Goal: Use online tool/utility: Utilize a website feature to perform a specific function

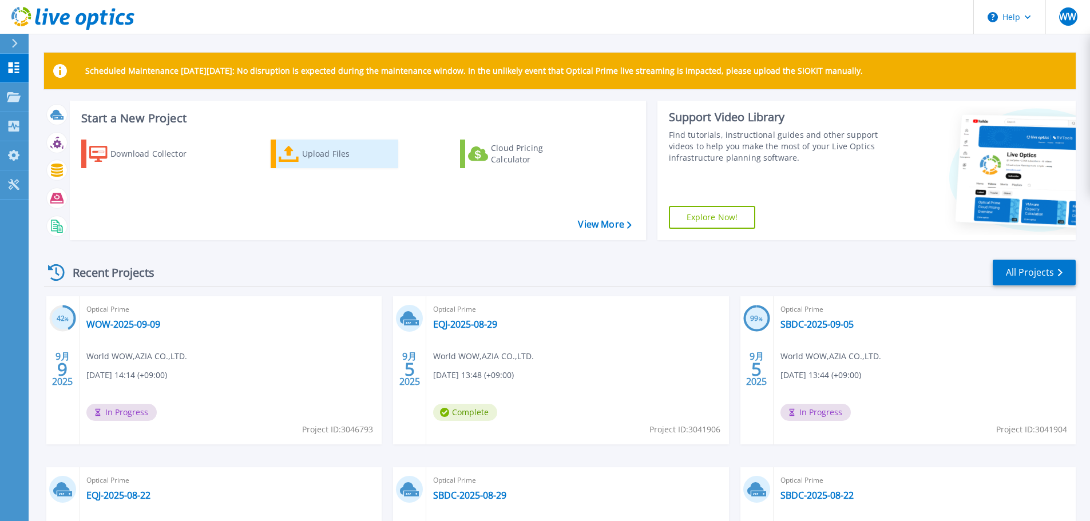
click at [342, 146] on div "Upload Files" at bounding box center [348, 154] width 92 height 23
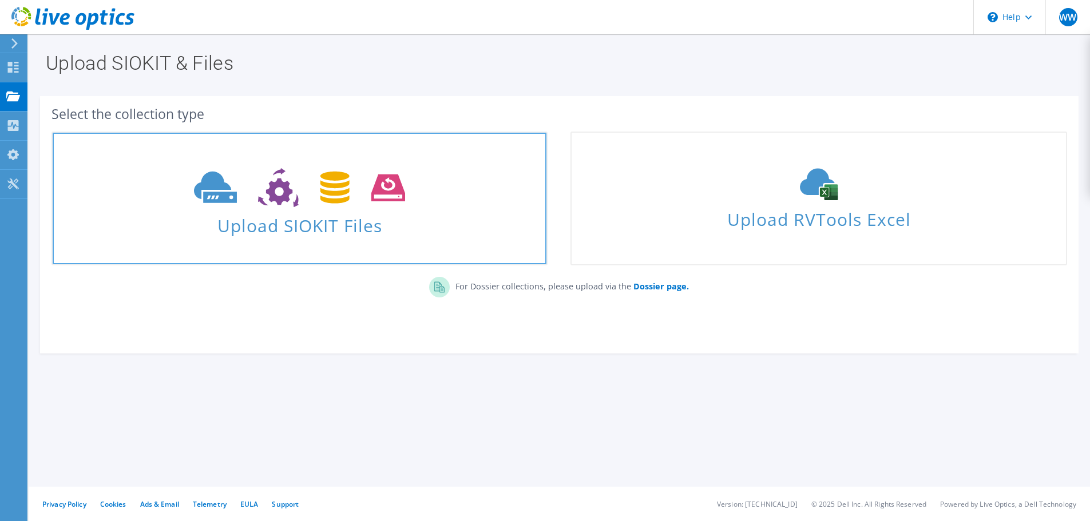
click at [394, 197] on icon at bounding box center [299, 187] width 211 height 39
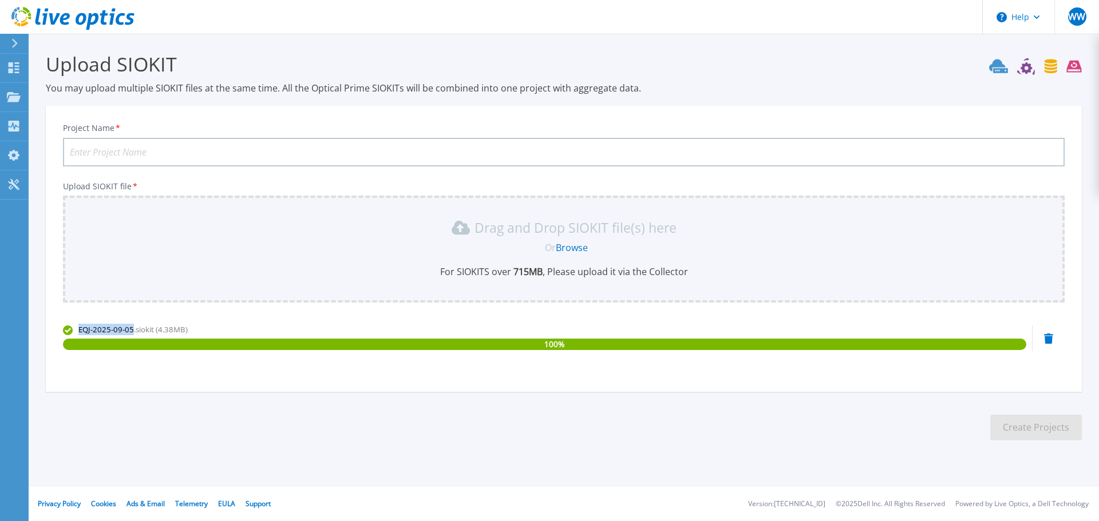
drag, startPoint x: 64, startPoint y: 329, endPoint x: 131, endPoint y: 334, distance: 67.2
click at [131, 334] on span "EQJ-2025-09-05.siokit (4.38MB)" at bounding box center [132, 329] width 109 height 10
copy span "EQJ-2025-09-05"
click at [220, 149] on input "Project Name *" at bounding box center [564, 152] width 1002 height 29
paste input "EQJ-2025-09-05"
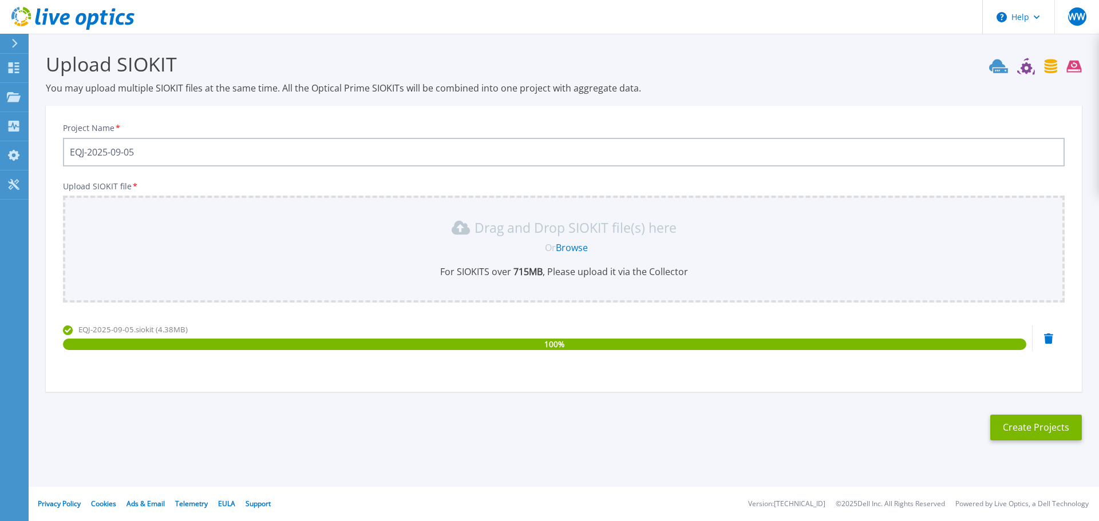
type input "EQJ-2025-09-05"
click at [1056, 432] on button "Create Projects" at bounding box center [1036, 428] width 92 height 26
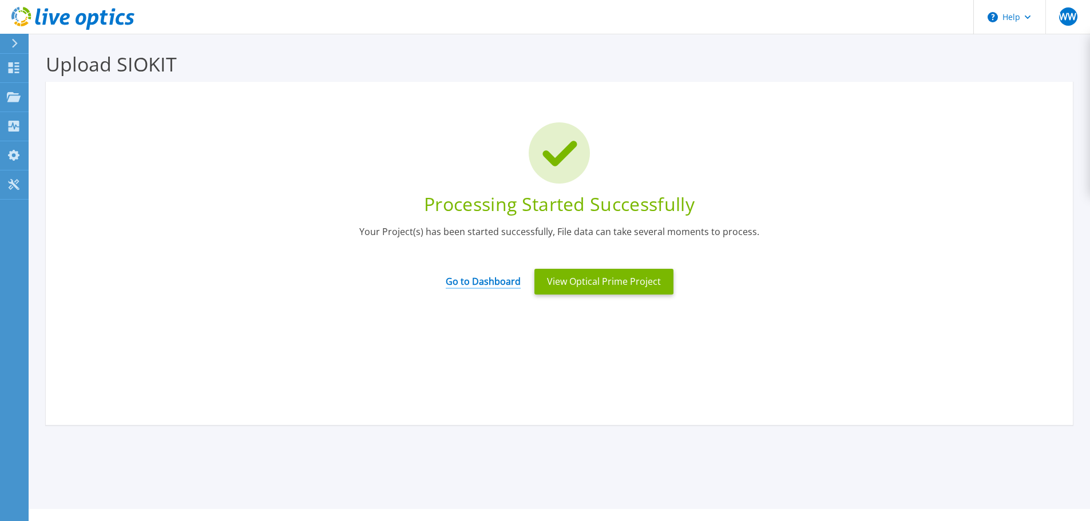
click at [481, 282] on link "Go to Dashboard" at bounding box center [483, 278] width 75 height 22
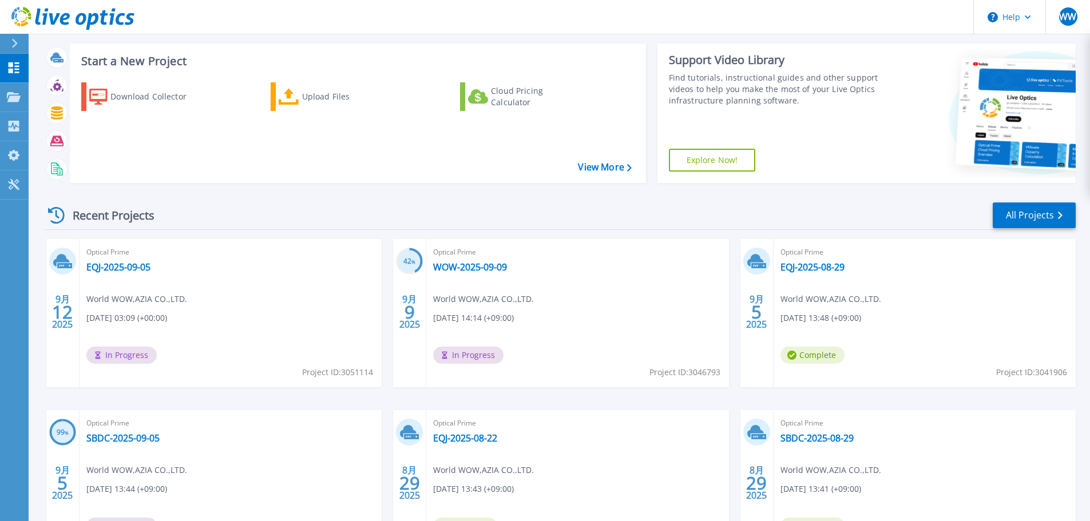
scroll to position [114, 0]
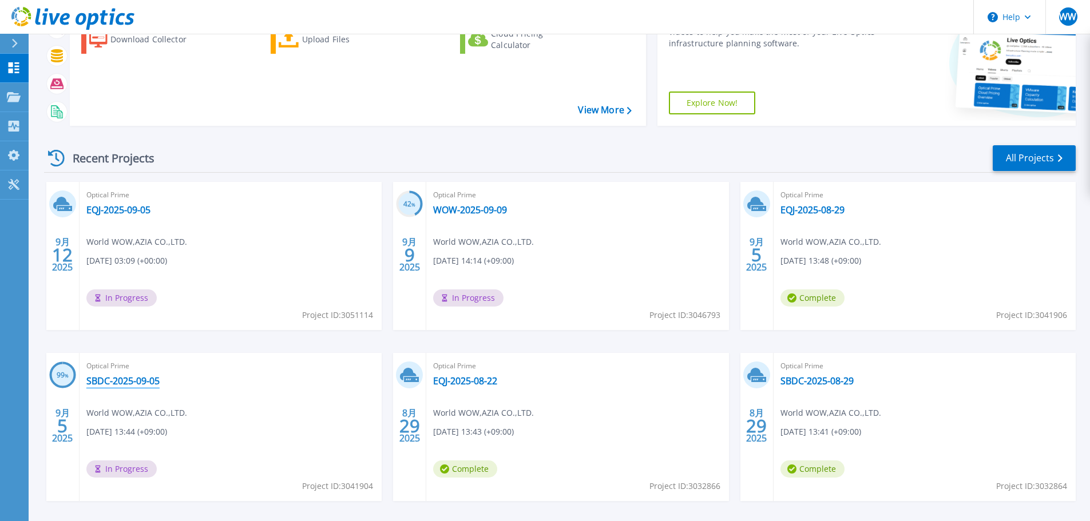
click at [143, 384] on link "SBDC-2025-09-05" at bounding box center [122, 380] width 73 height 11
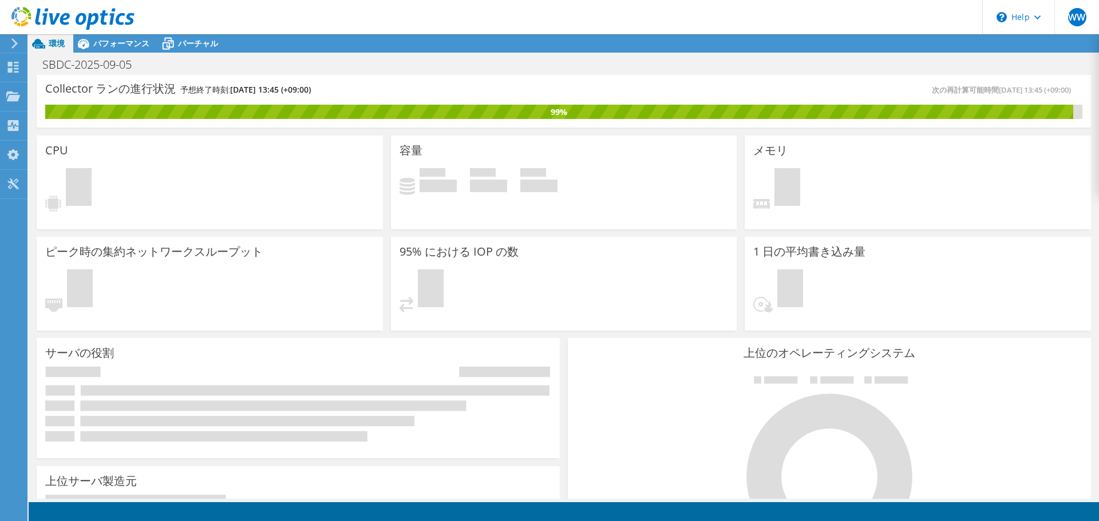
click at [17, 41] on icon at bounding box center [14, 43] width 9 height 10
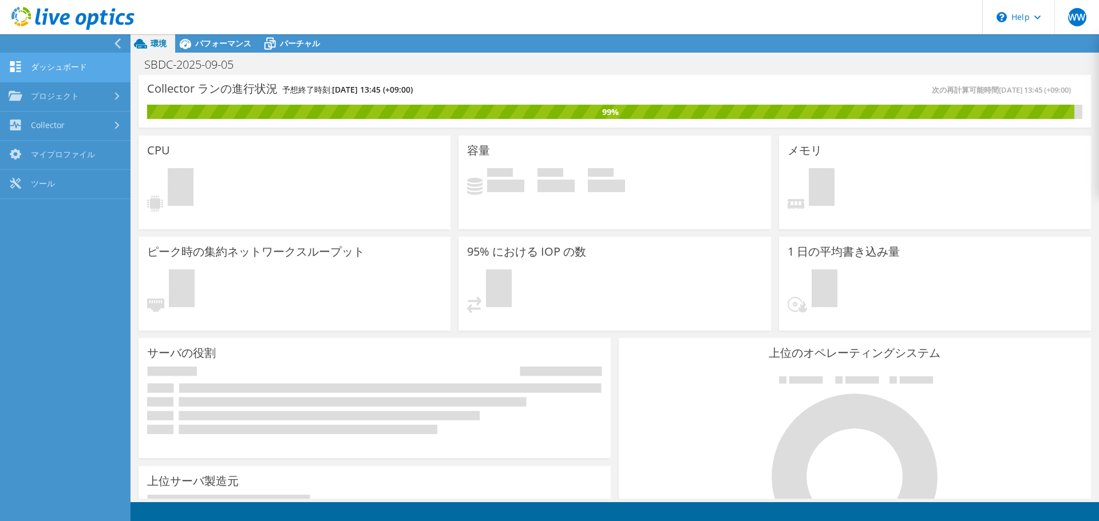
click at [60, 72] on link "ダッシュボード" at bounding box center [65, 67] width 130 height 29
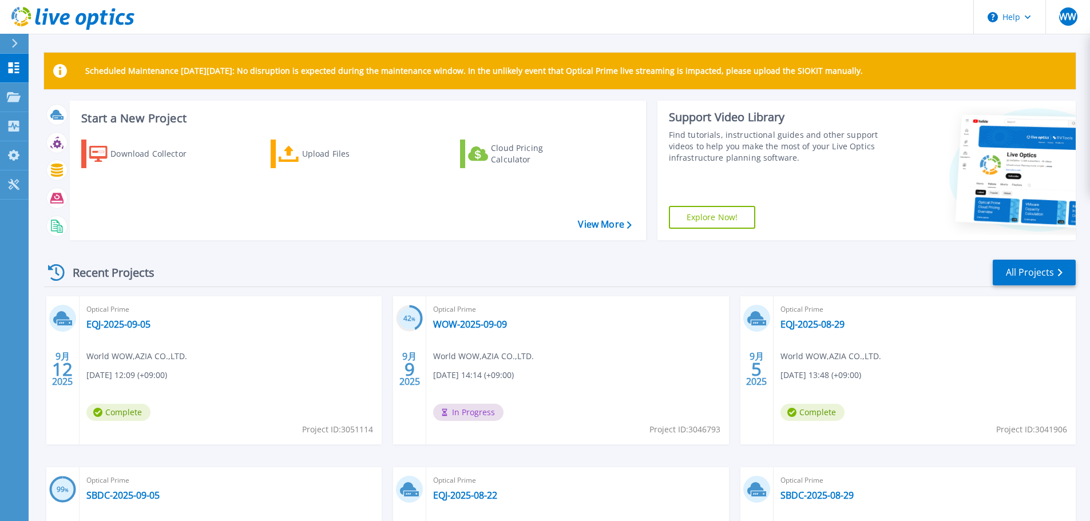
drag, startPoint x: 86, startPoint y: 74, endPoint x: 893, endPoint y: 58, distance: 807.7
click at [893, 58] on div "Scheduled Maintenance on Monday 22nd September: No disruption is expected durin…" at bounding box center [560, 71] width 1032 height 37
click at [847, 61] on div "Scheduled Maintenance on Monday 22nd September: No disruption is expected durin…" at bounding box center [560, 71] width 1032 height 37
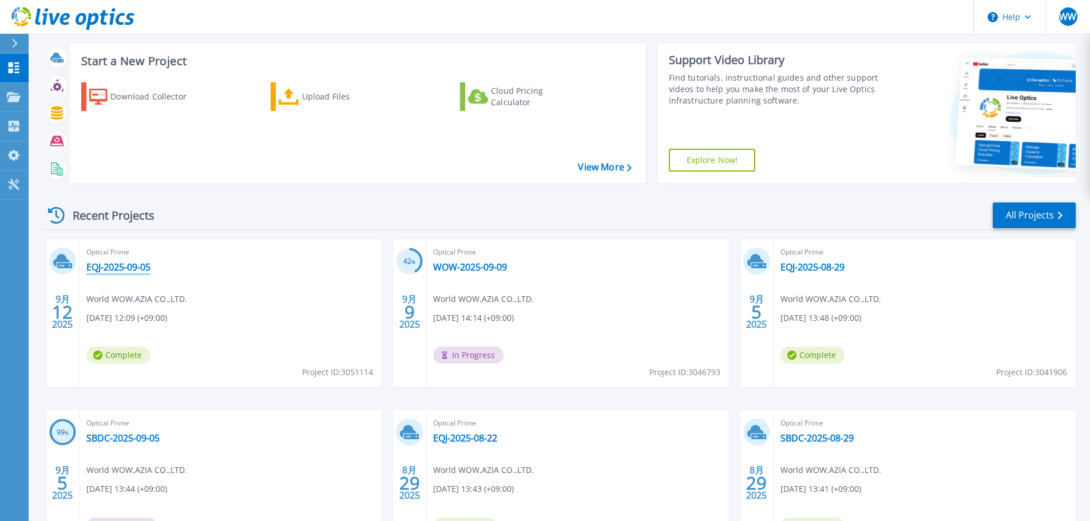
click at [132, 270] on link "EQJ-2025-09-05" at bounding box center [118, 267] width 64 height 11
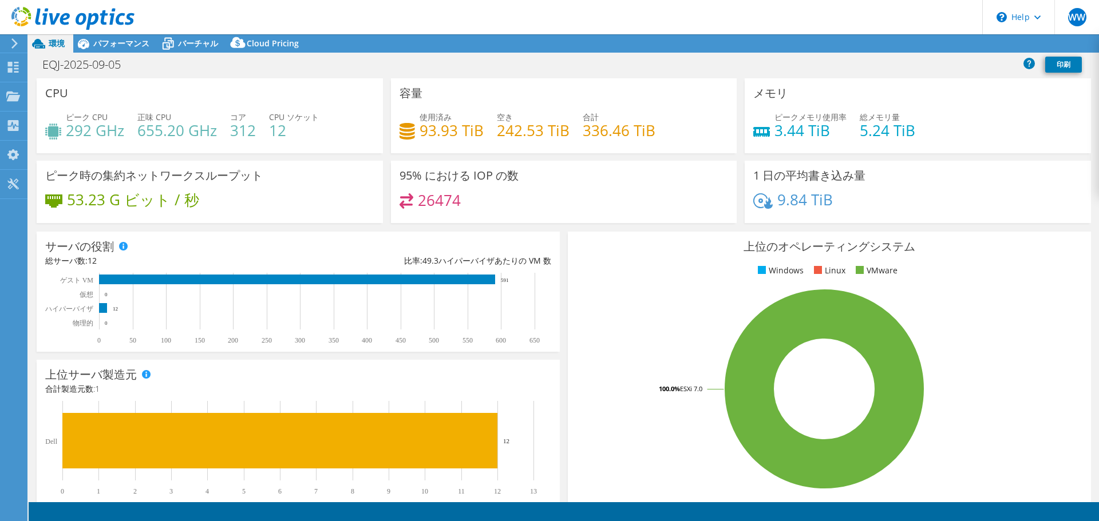
select select "USD"
click at [15, 70] on icon at bounding box center [13, 67] width 14 height 11
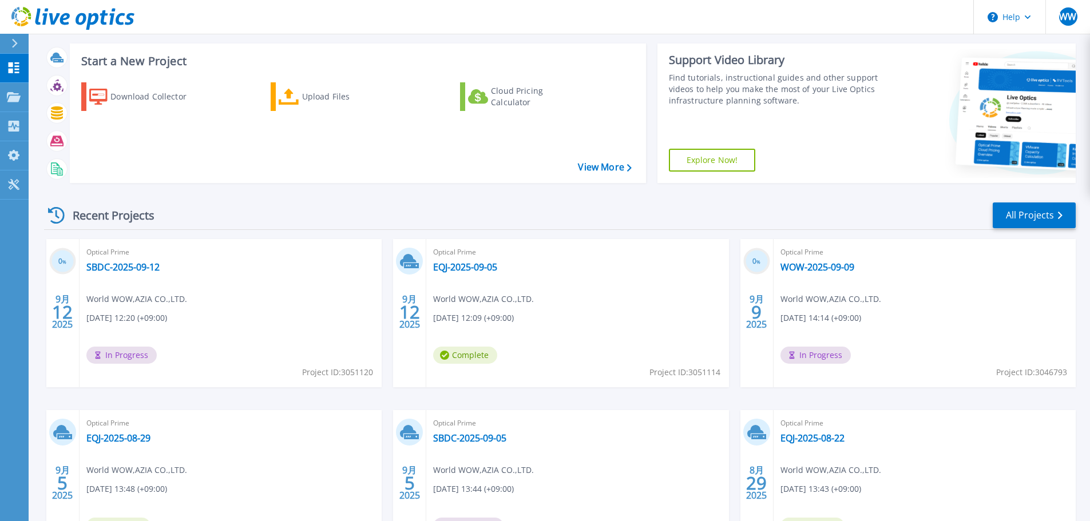
scroll to position [161, 0]
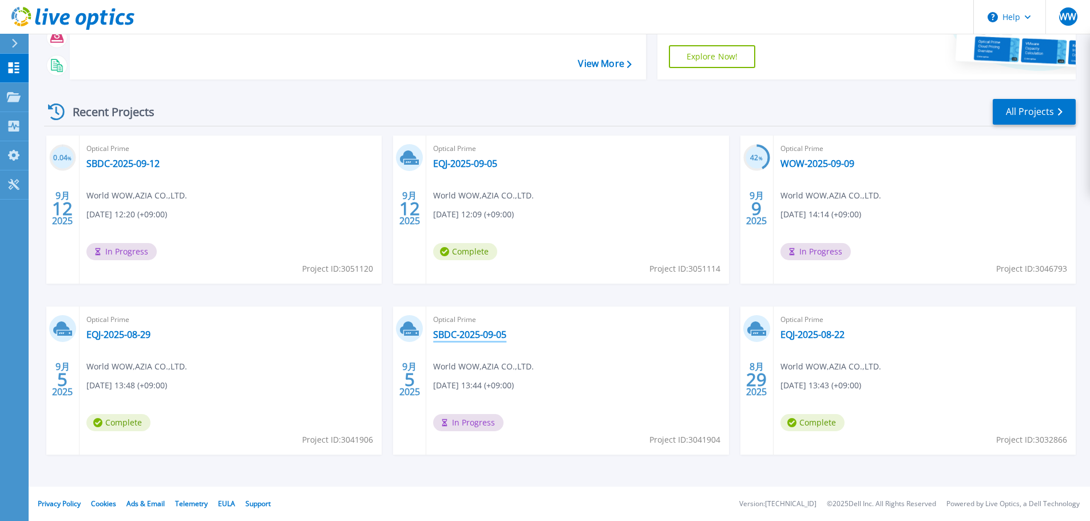
click at [501, 333] on link "SBDC-2025-09-05" at bounding box center [469, 334] width 73 height 11
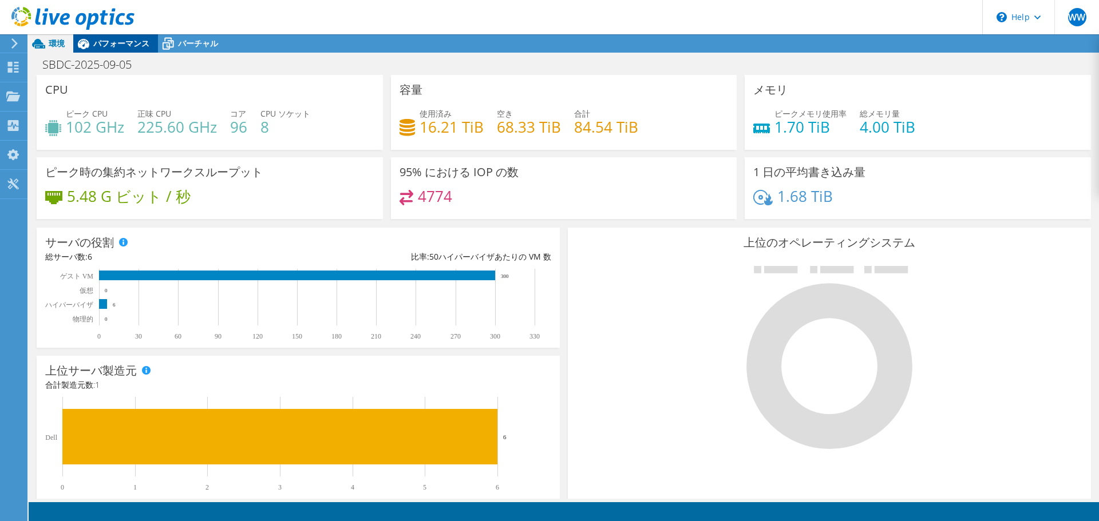
click at [118, 49] on div "パフォーマンス" at bounding box center [115, 43] width 85 height 18
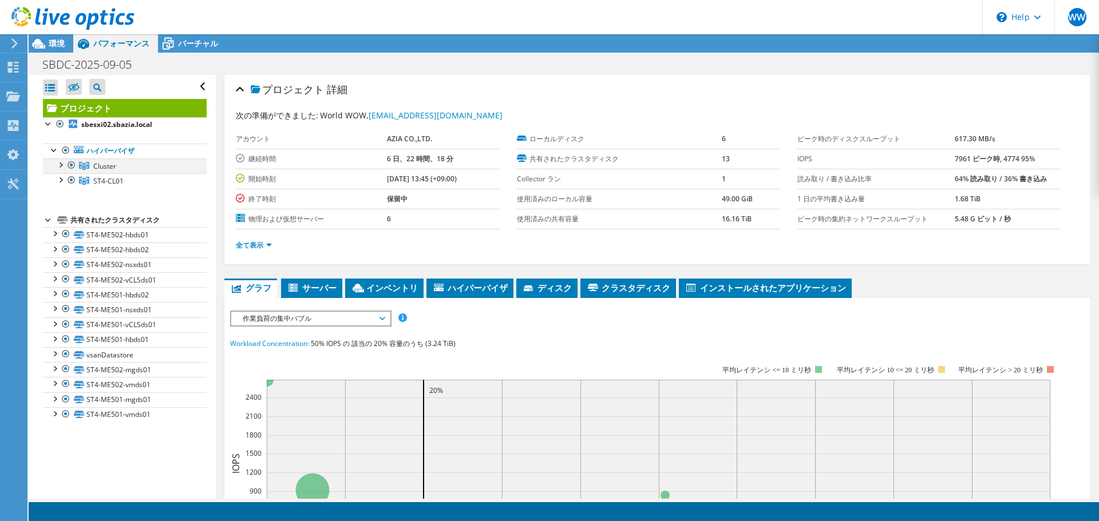
click at [68, 167] on div at bounding box center [71, 166] width 11 height 14
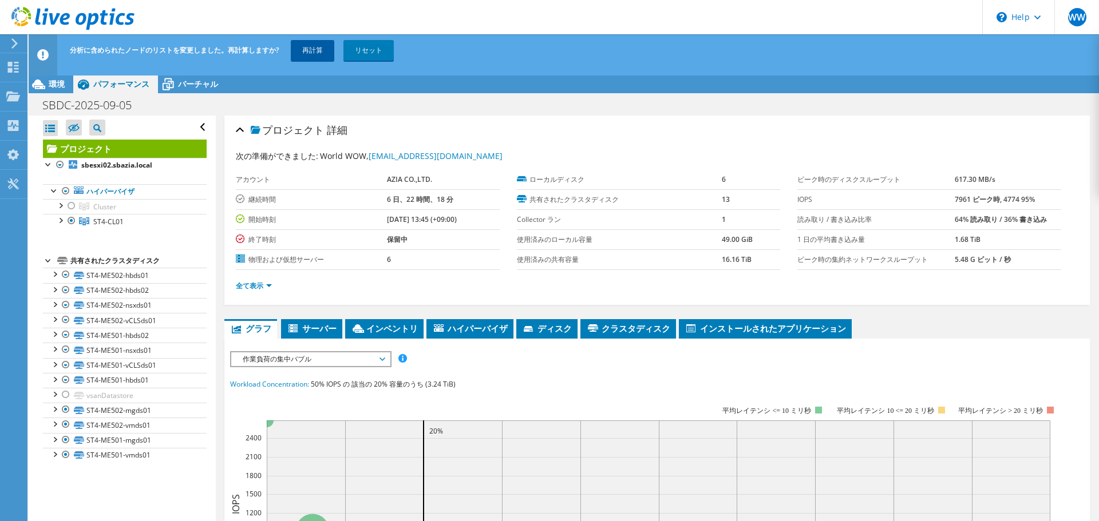
click at [329, 48] on link "再計算" at bounding box center [312, 50] width 43 height 21
click at [338, 50] on link "再計算" at bounding box center [352, 50] width 43 height 21
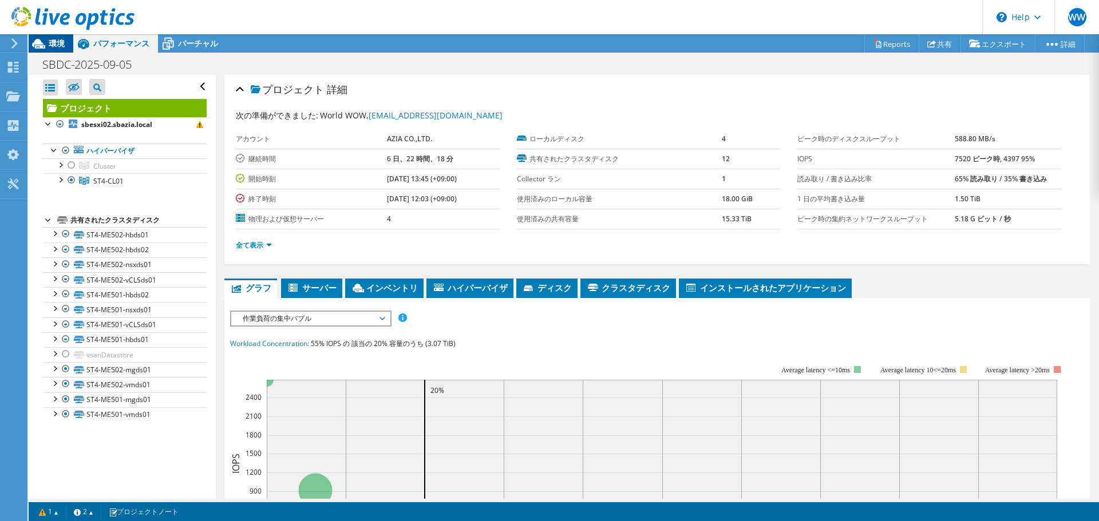
click at [66, 50] on div "環境" at bounding box center [51, 43] width 45 height 18
